Goal: Information Seeking & Learning: Learn about a topic

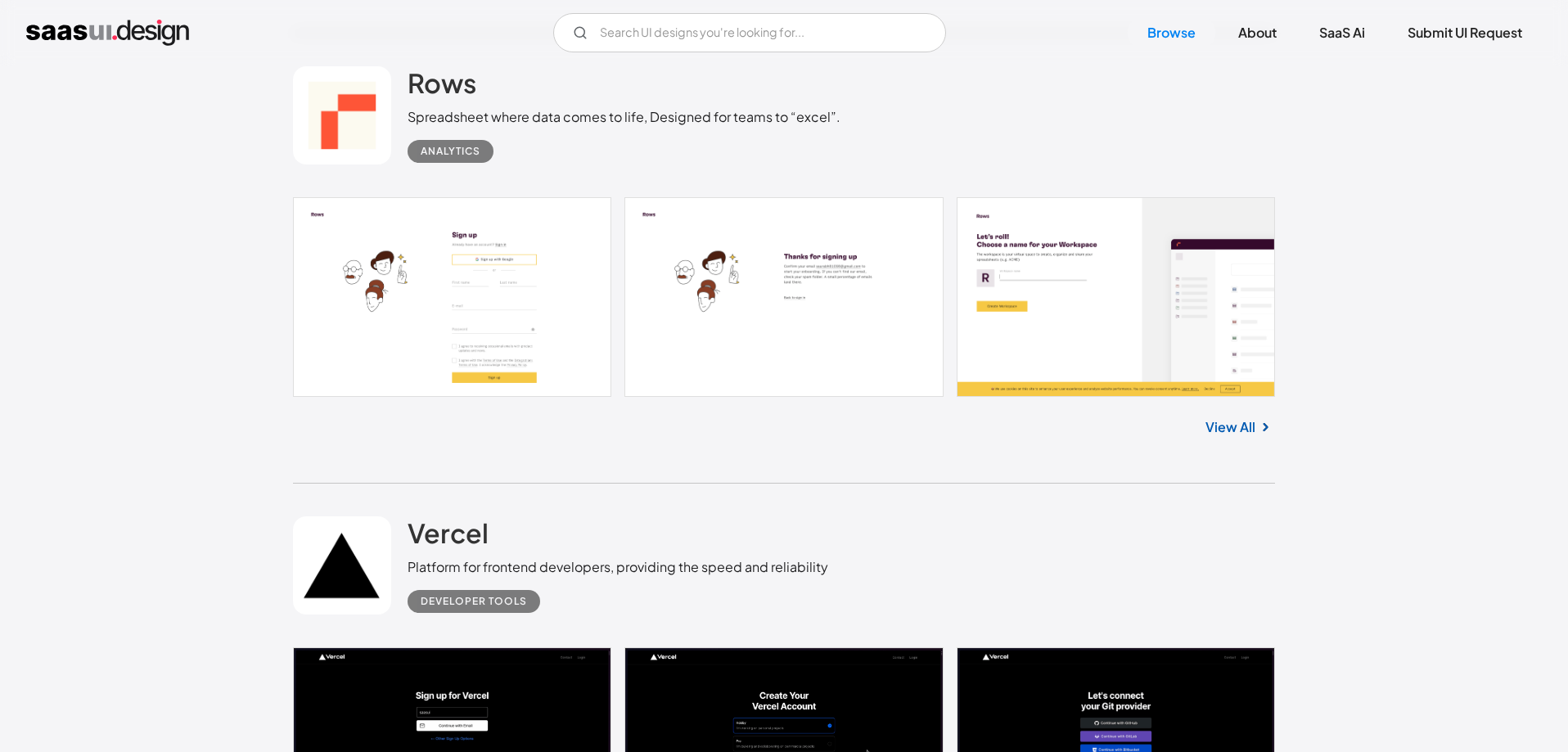
scroll to position [1418, 0]
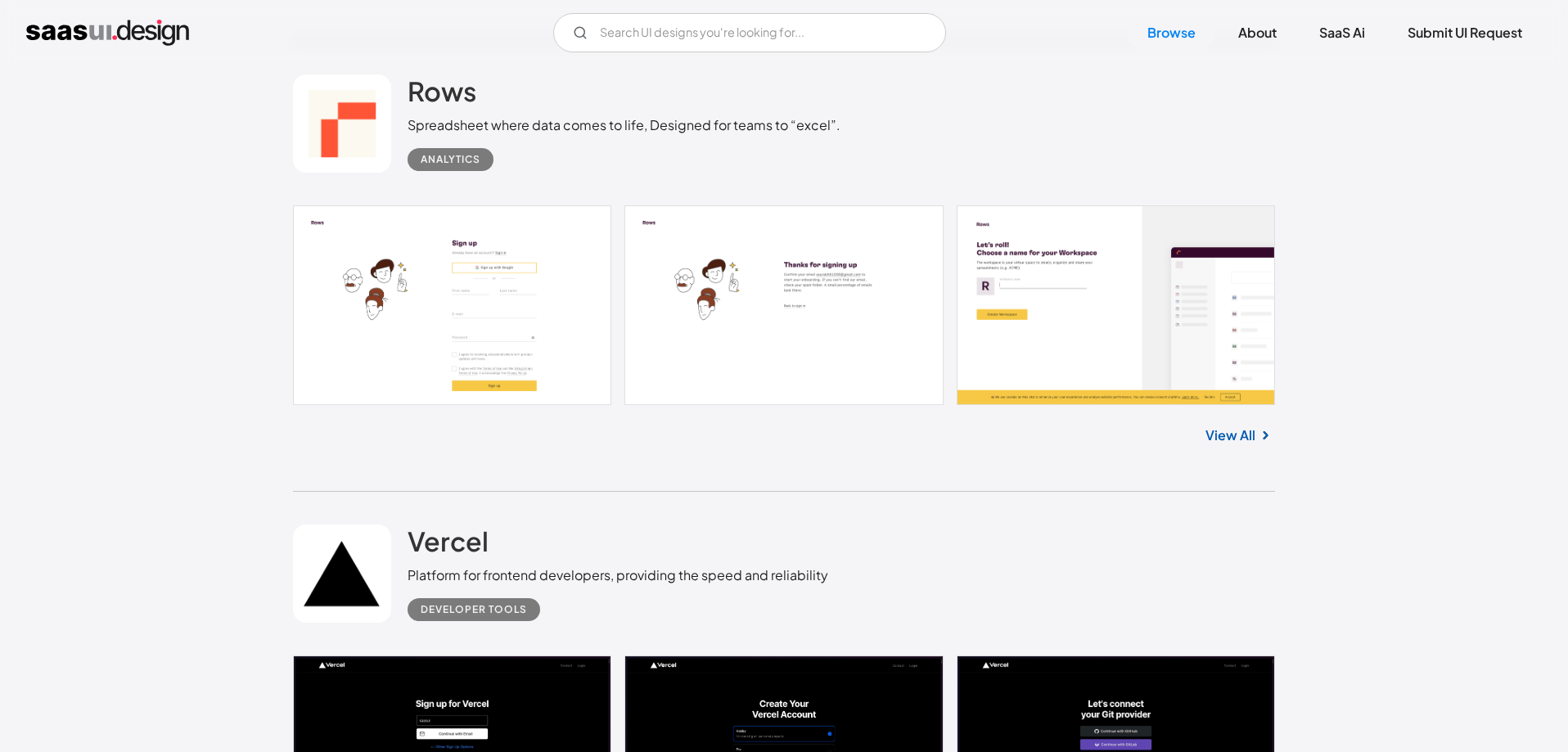
click at [477, 292] on link at bounding box center [784, 305] width 982 height 200
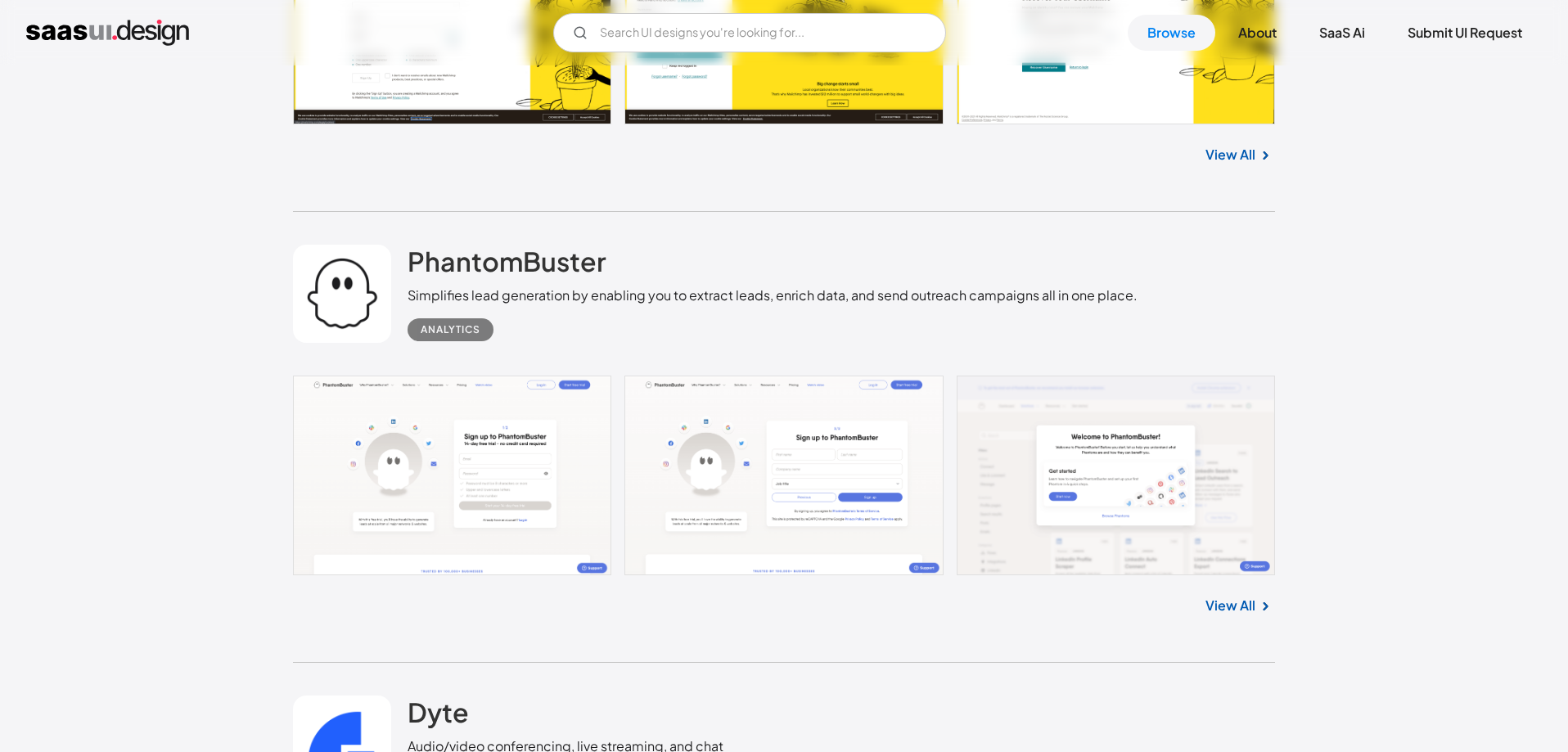
scroll to position [3906, 0]
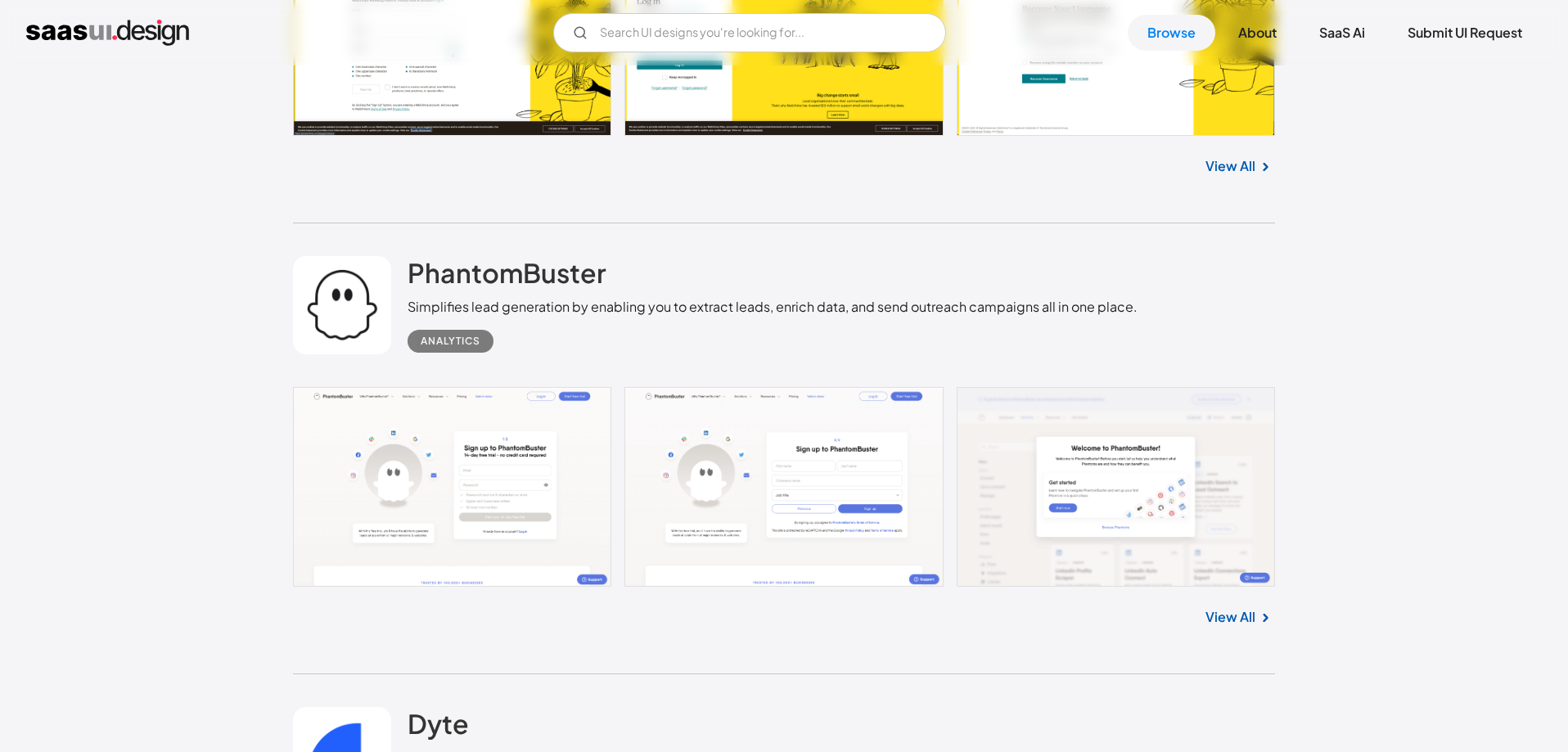
click at [392, 451] on link at bounding box center [784, 487] width 982 height 200
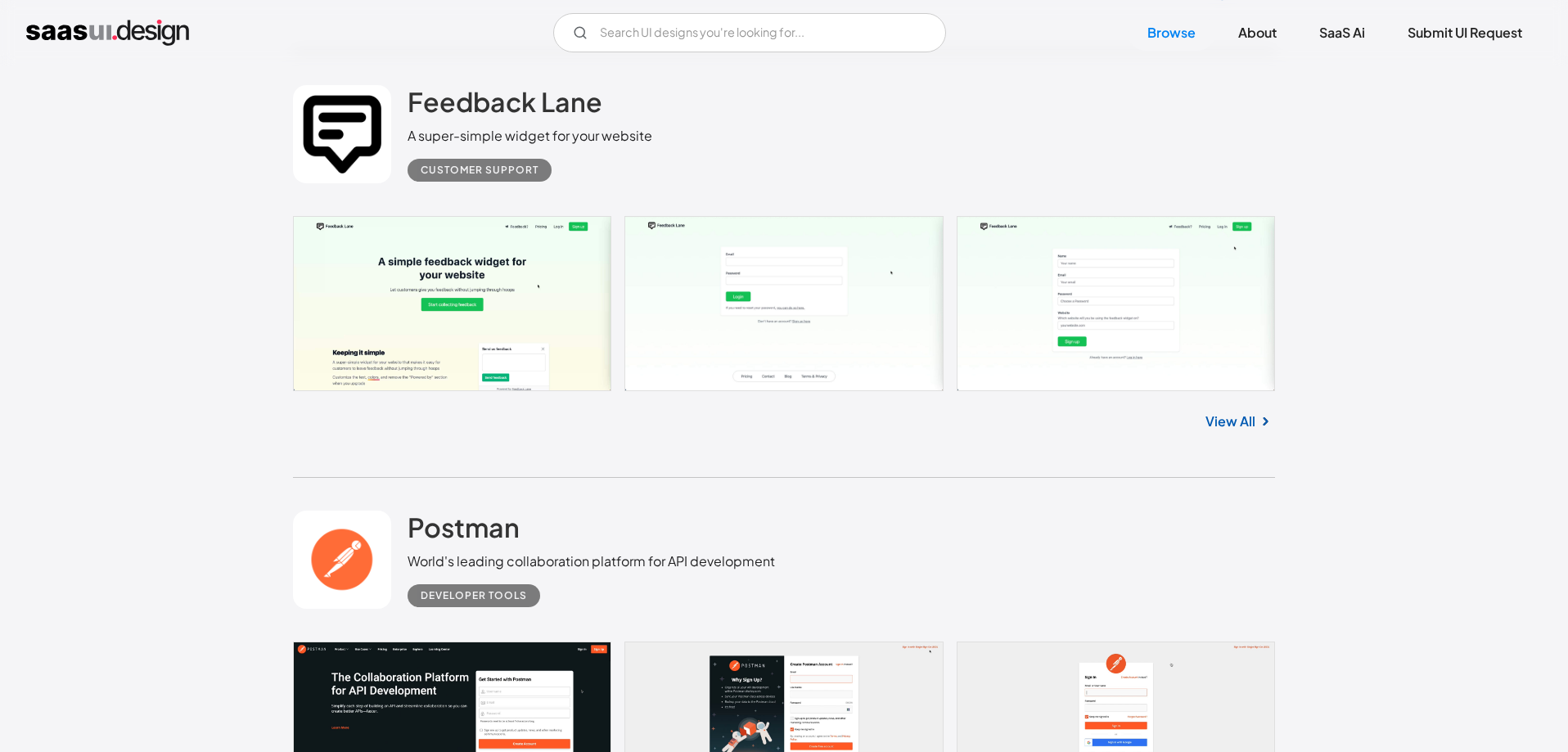
scroll to position [5842, 0]
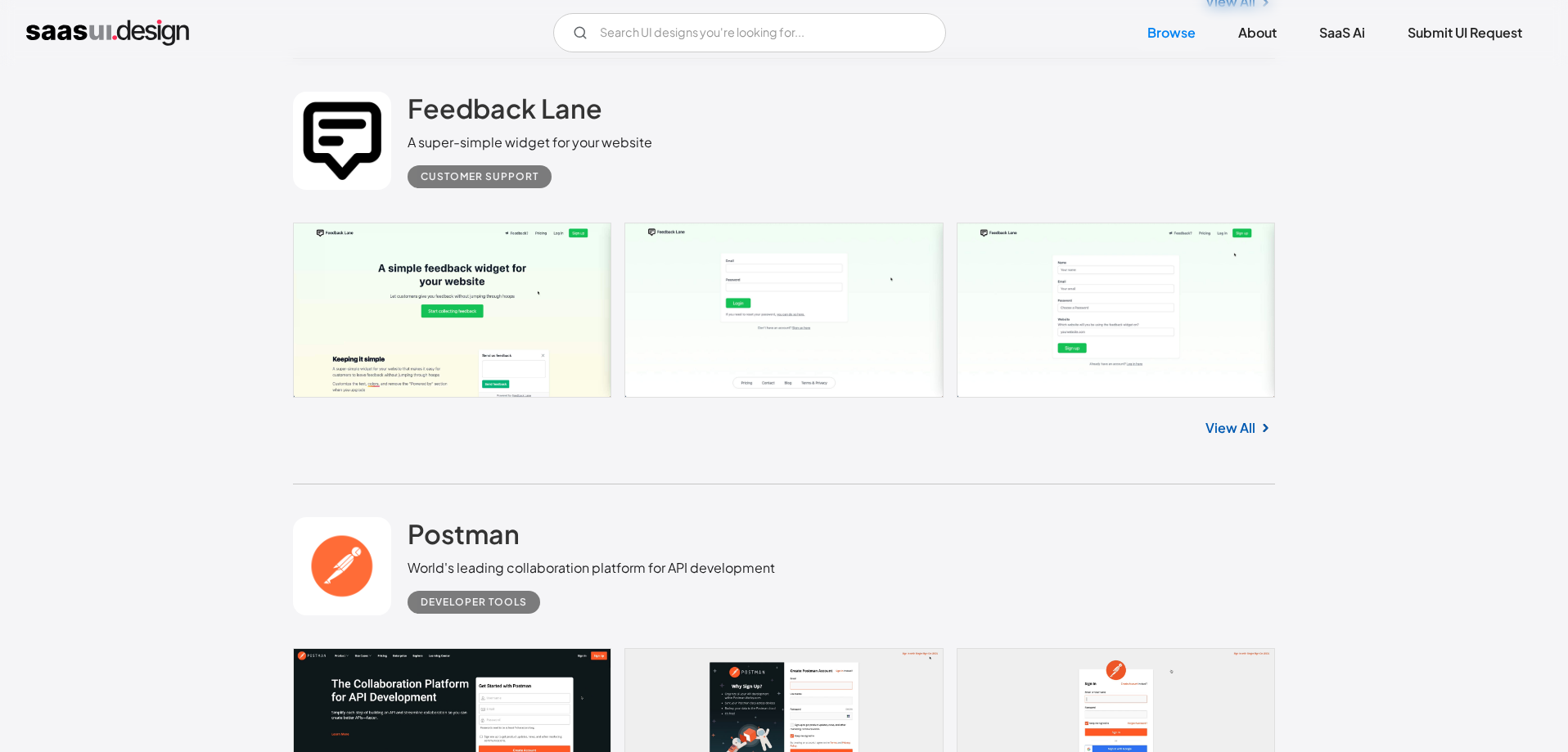
click at [434, 268] on link at bounding box center [784, 310] width 982 height 175
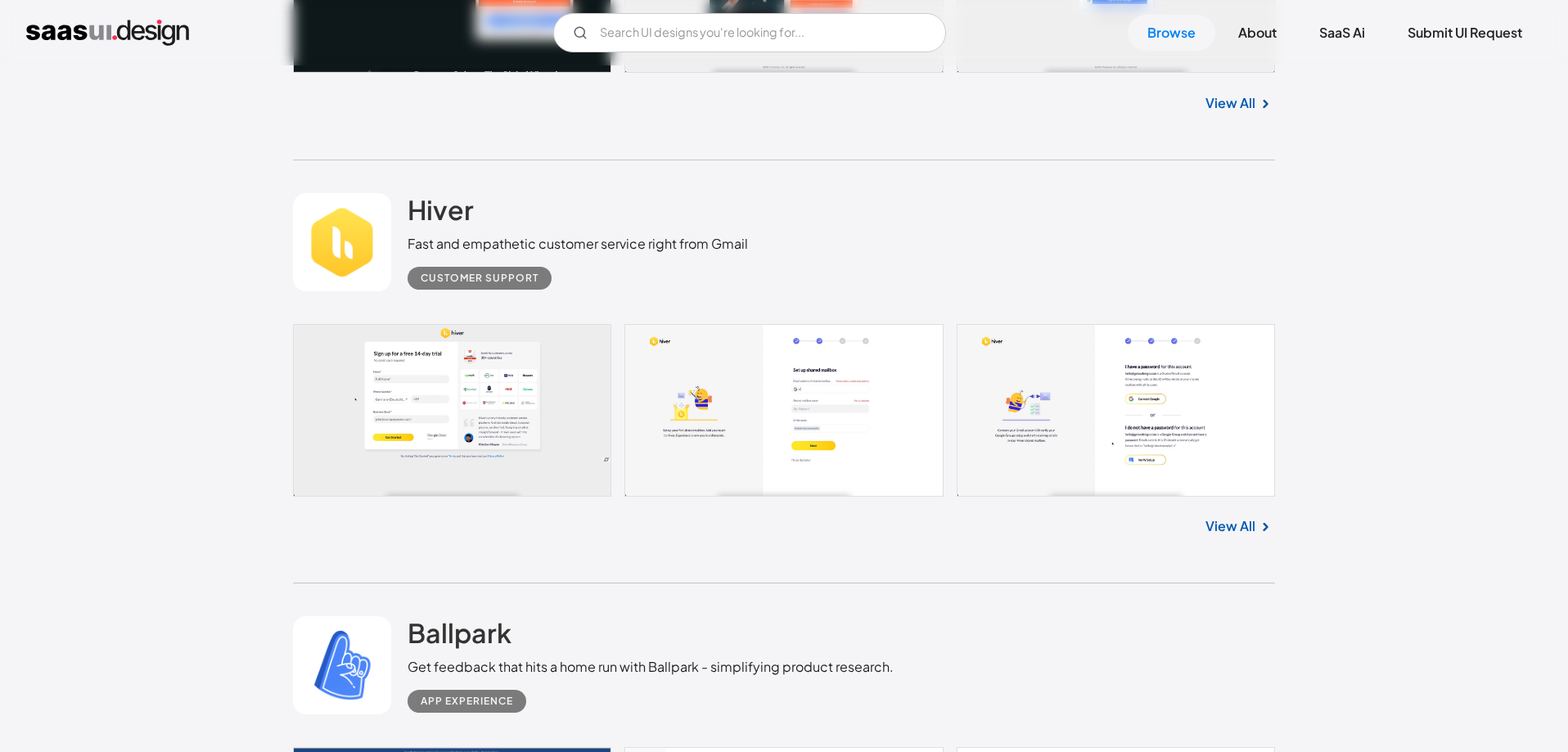
scroll to position [6591, 0]
click at [430, 392] on link at bounding box center [784, 409] width 982 height 172
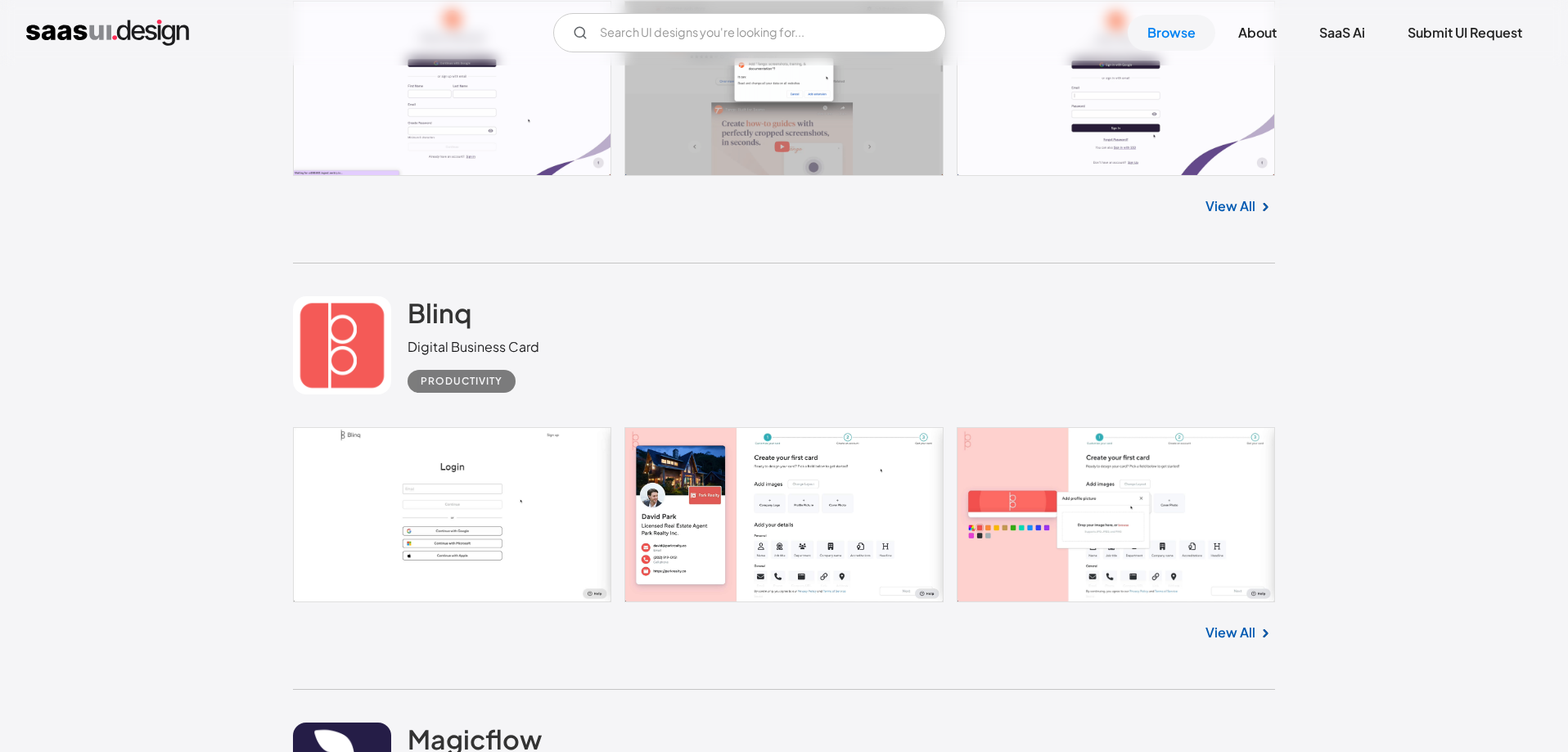
scroll to position [9131, 0]
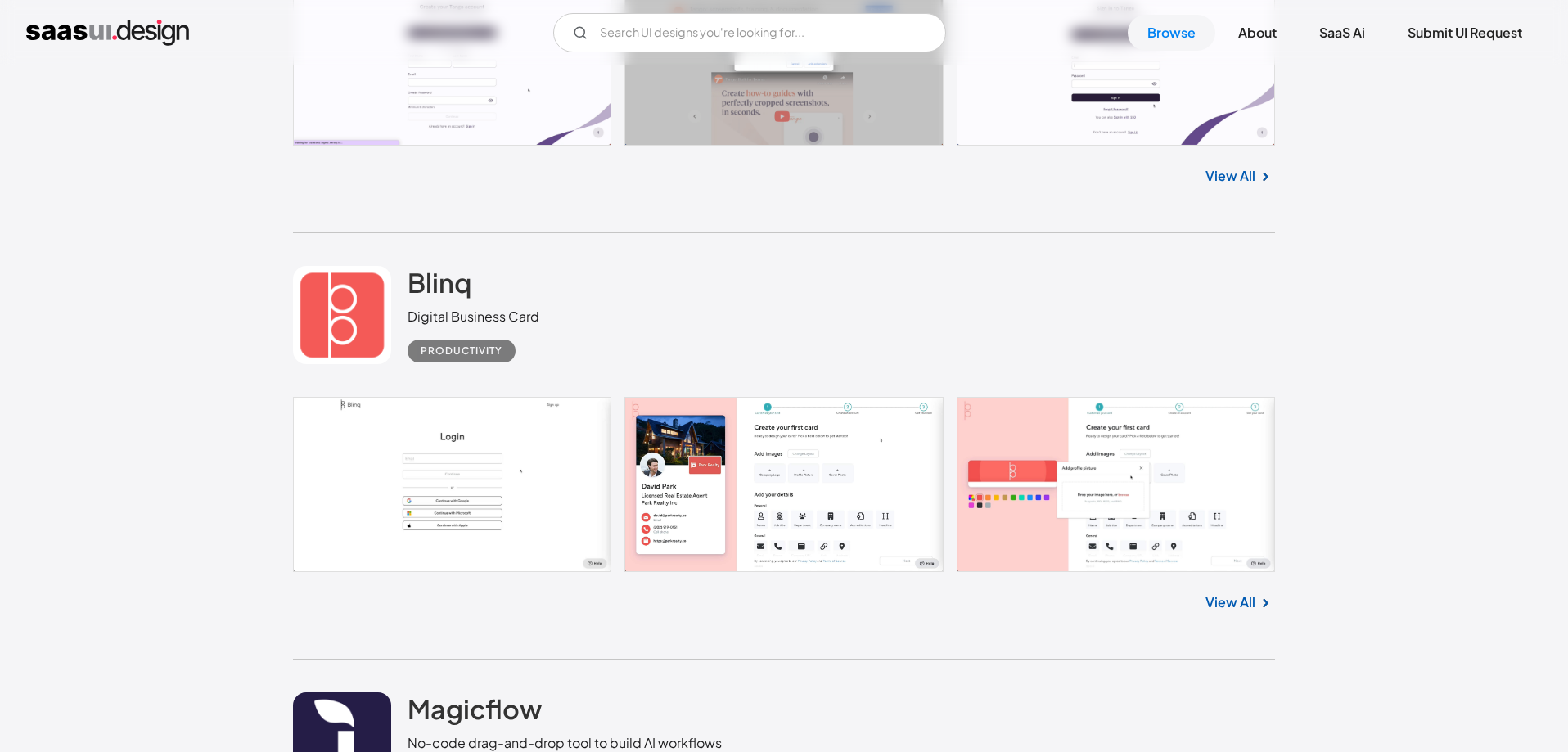
click at [736, 502] on link at bounding box center [784, 484] width 982 height 175
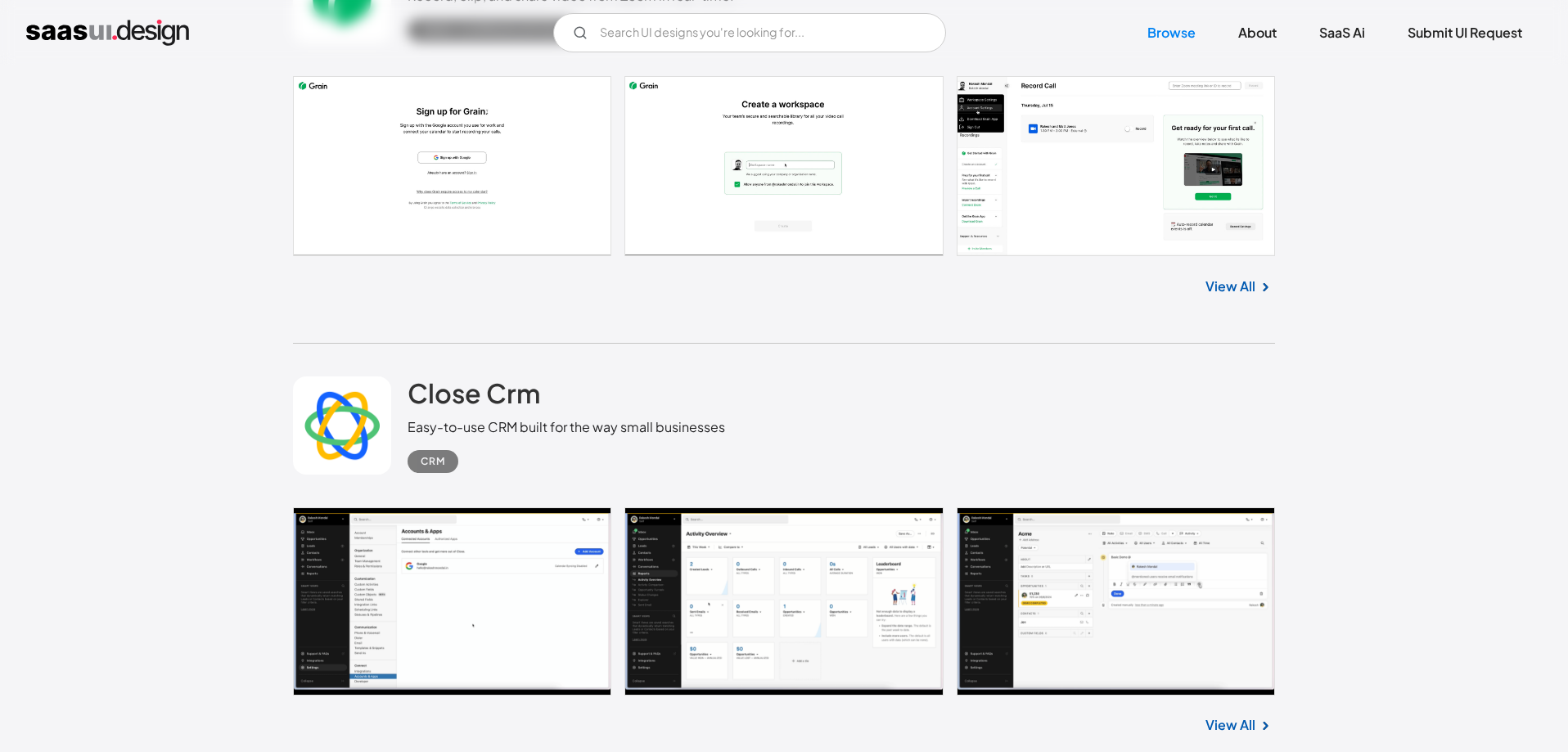
scroll to position [11200, 0]
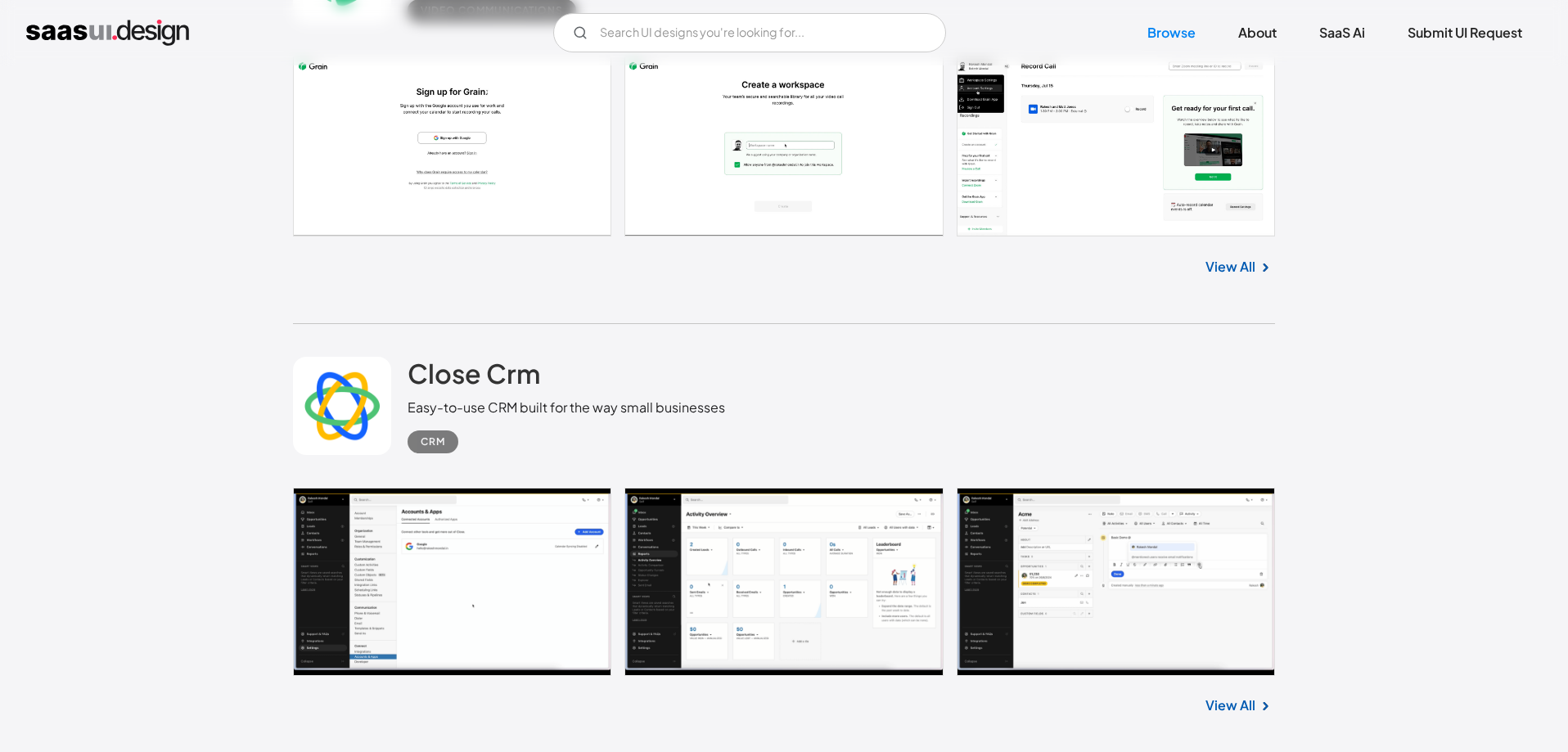
click at [731, 586] on link at bounding box center [784, 582] width 982 height 188
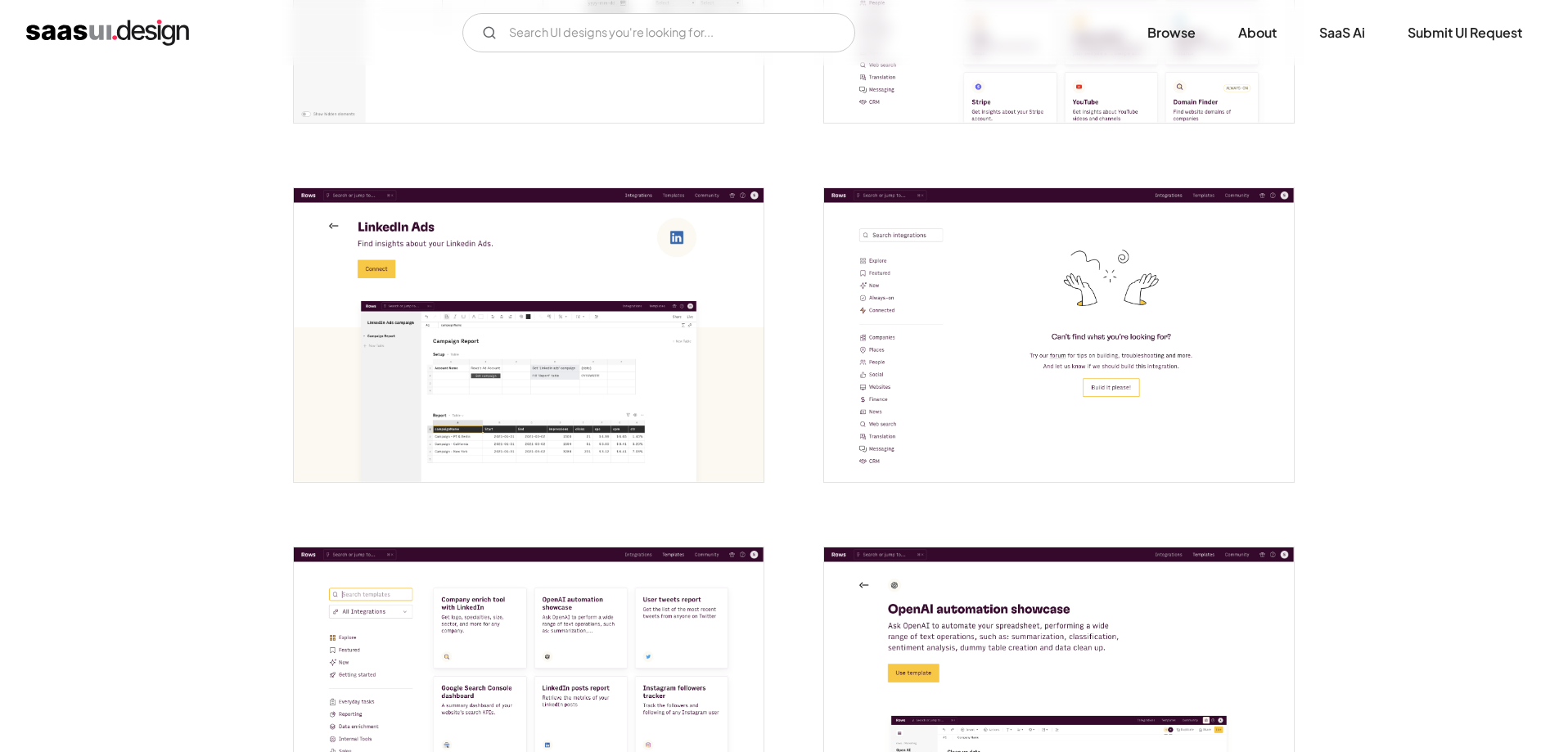
scroll to position [3071, 0]
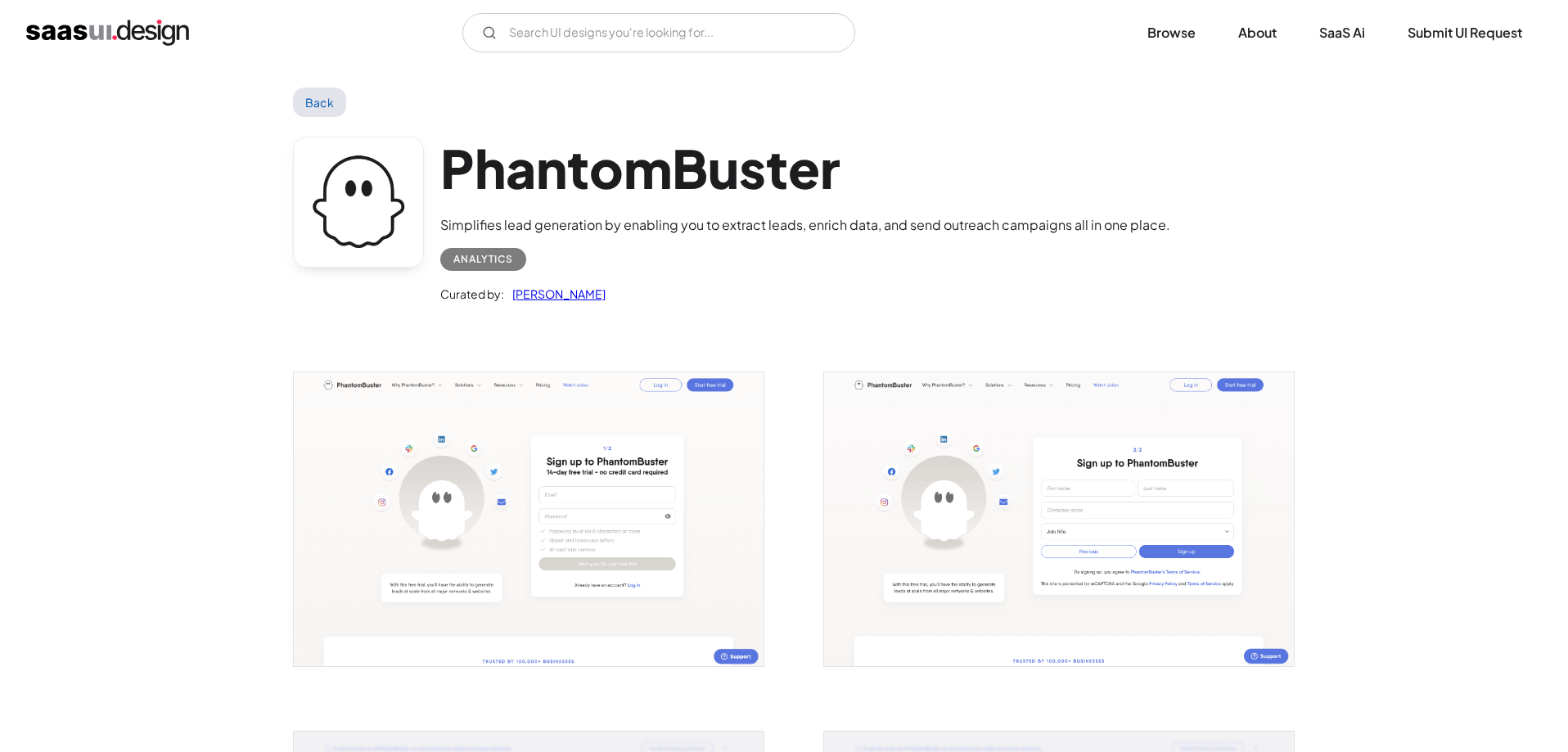
scroll to position [14, 0]
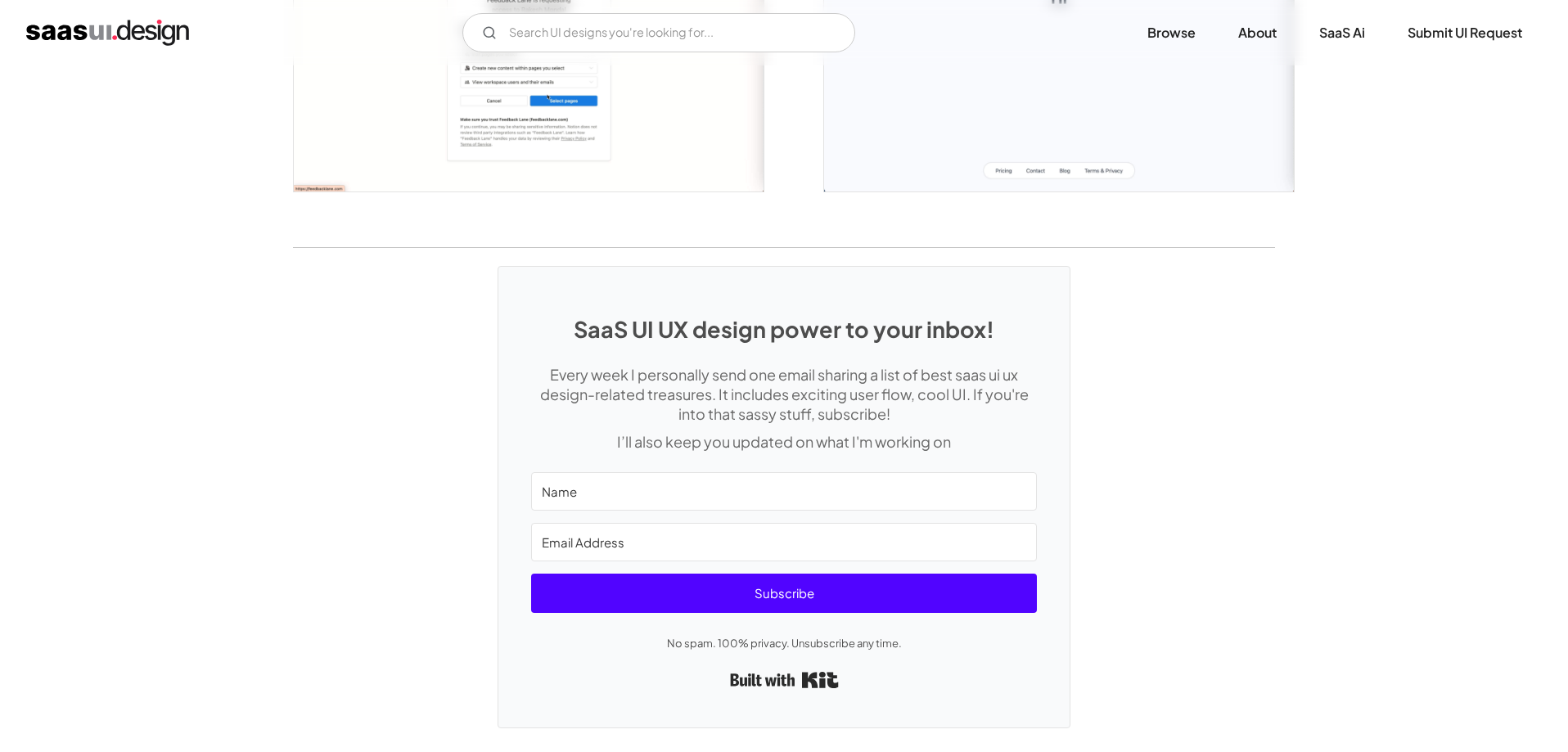
scroll to position [2098, 0]
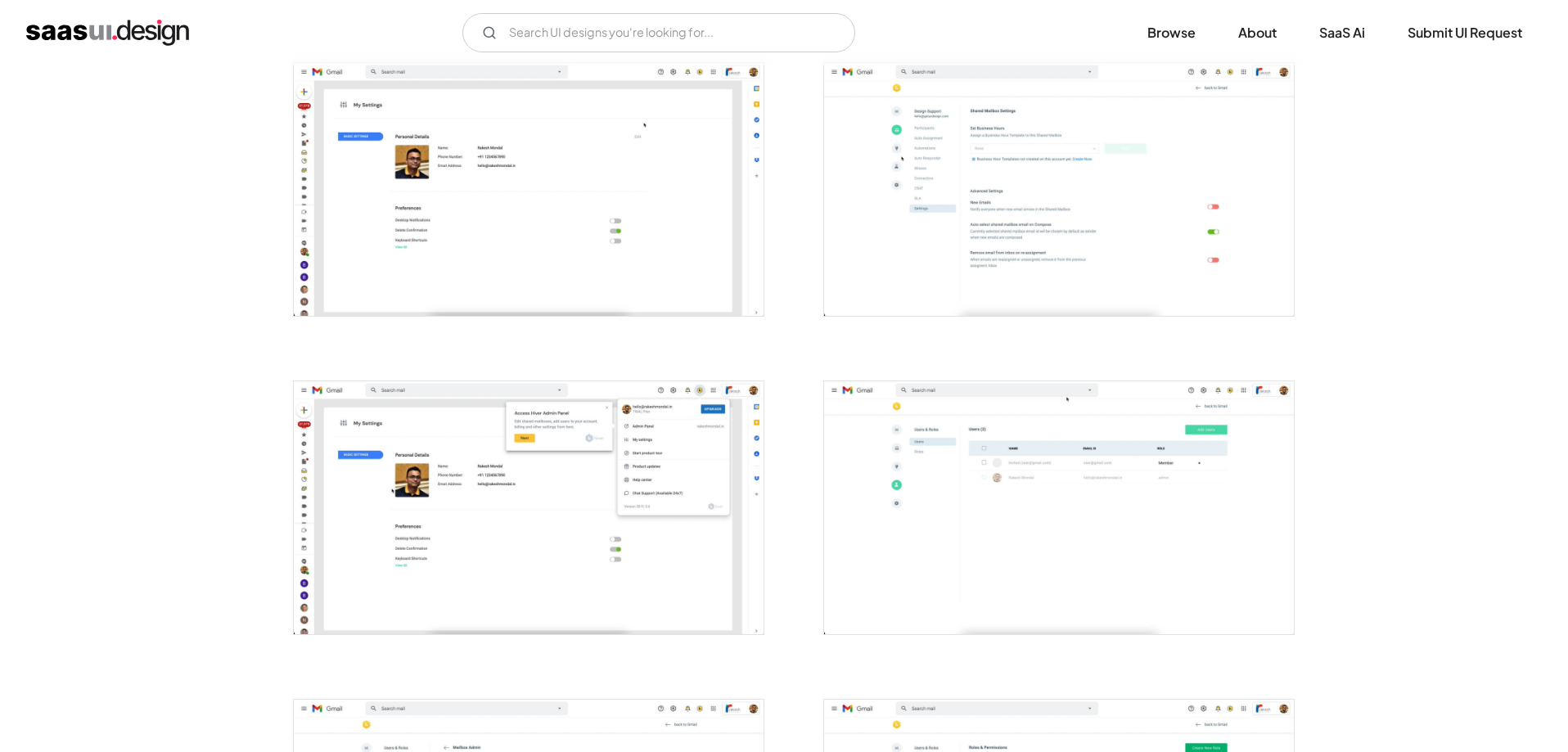
scroll to position [2868, 0]
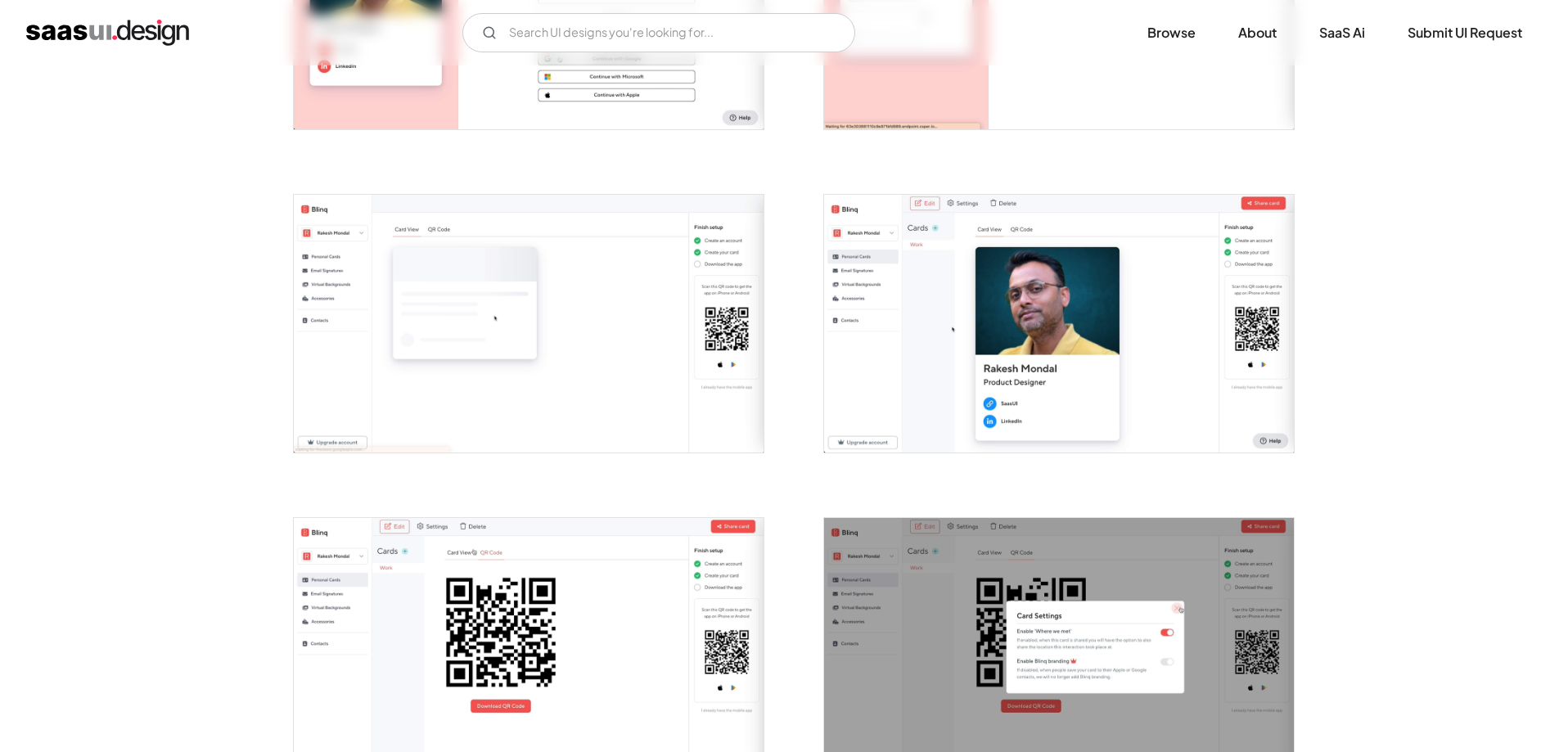
scroll to position [1487, 0]
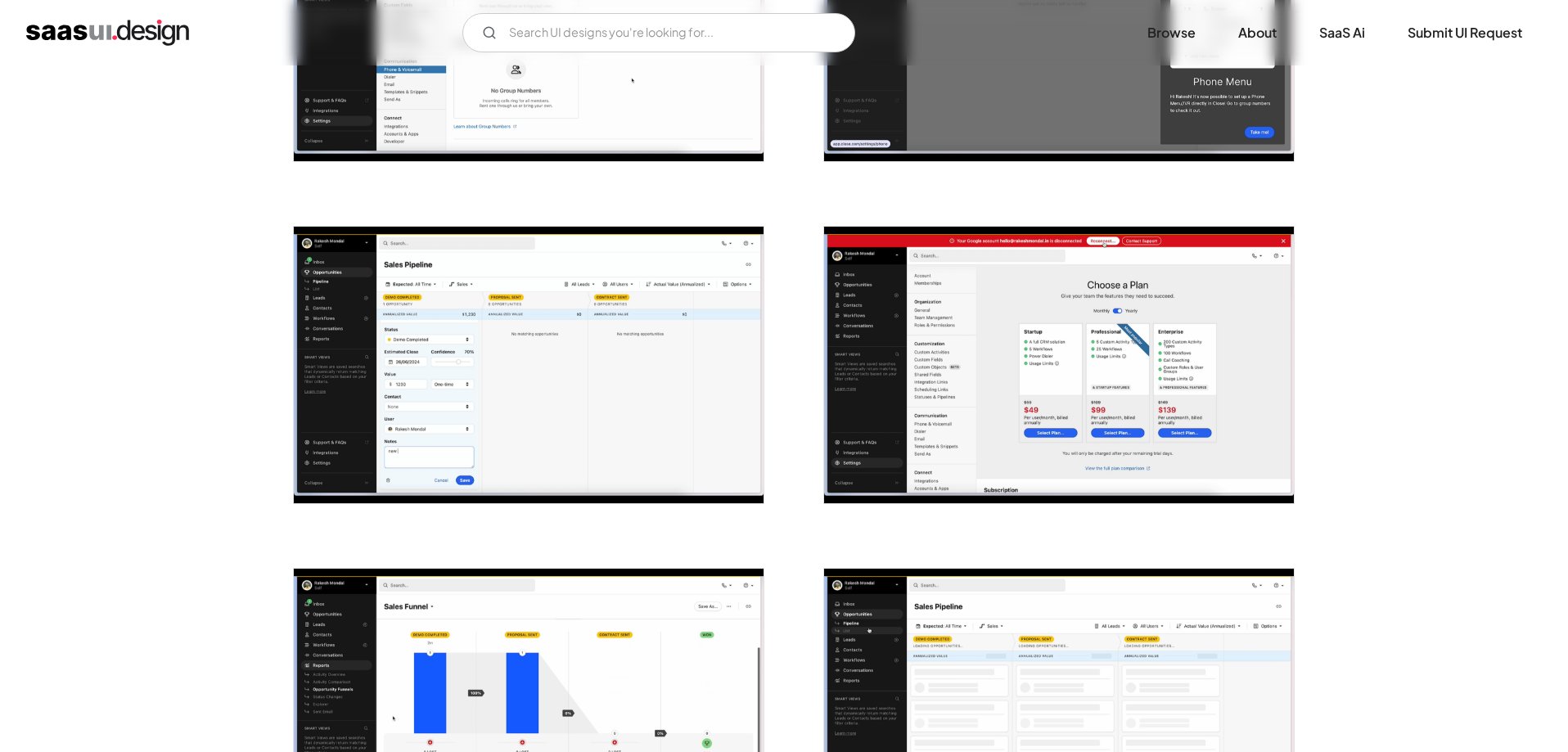
scroll to position [2588, 0]
